Goal: Transaction & Acquisition: Purchase product/service

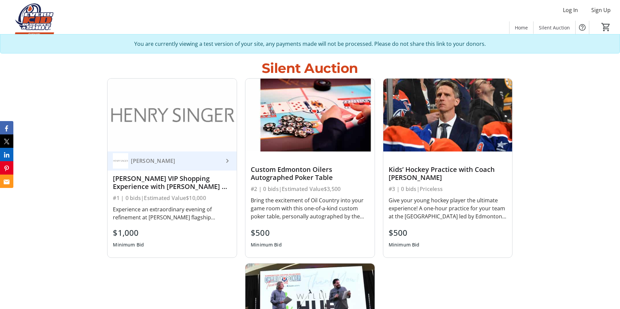
scroll to position [568, 0]
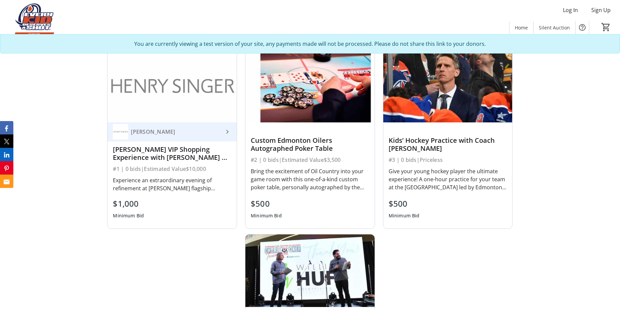
click at [162, 104] on img at bounding box center [172, 85] width 129 height 72
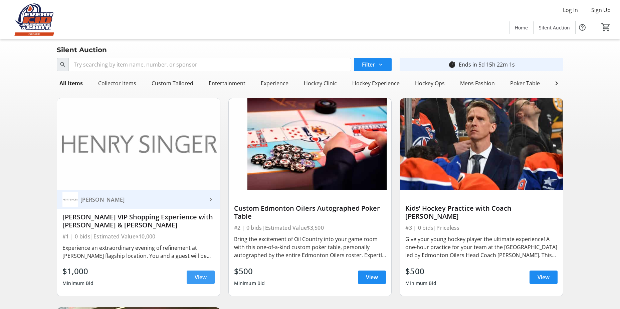
click at [191, 283] on span at bounding box center [201, 277] width 28 height 16
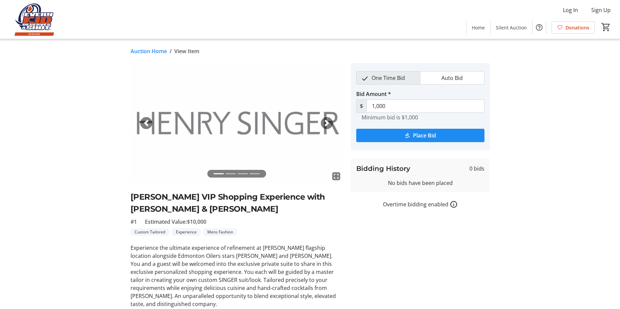
click at [325, 122] on span "button" at bounding box center [327, 123] width 7 height 7
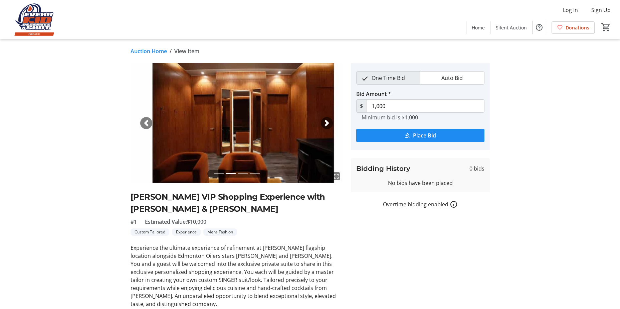
click at [325, 123] on span "button" at bounding box center [327, 123] width 7 height 7
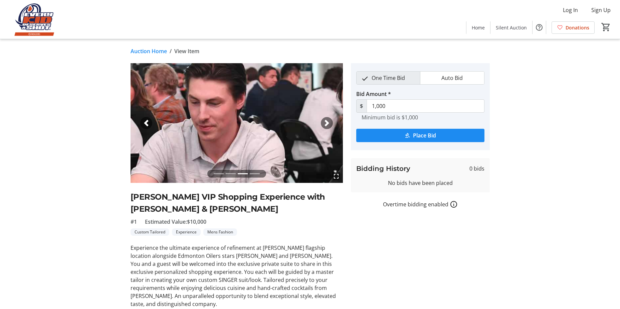
click at [325, 123] on span "button" at bounding box center [327, 123] width 7 height 7
